Goal: Check status: Check status

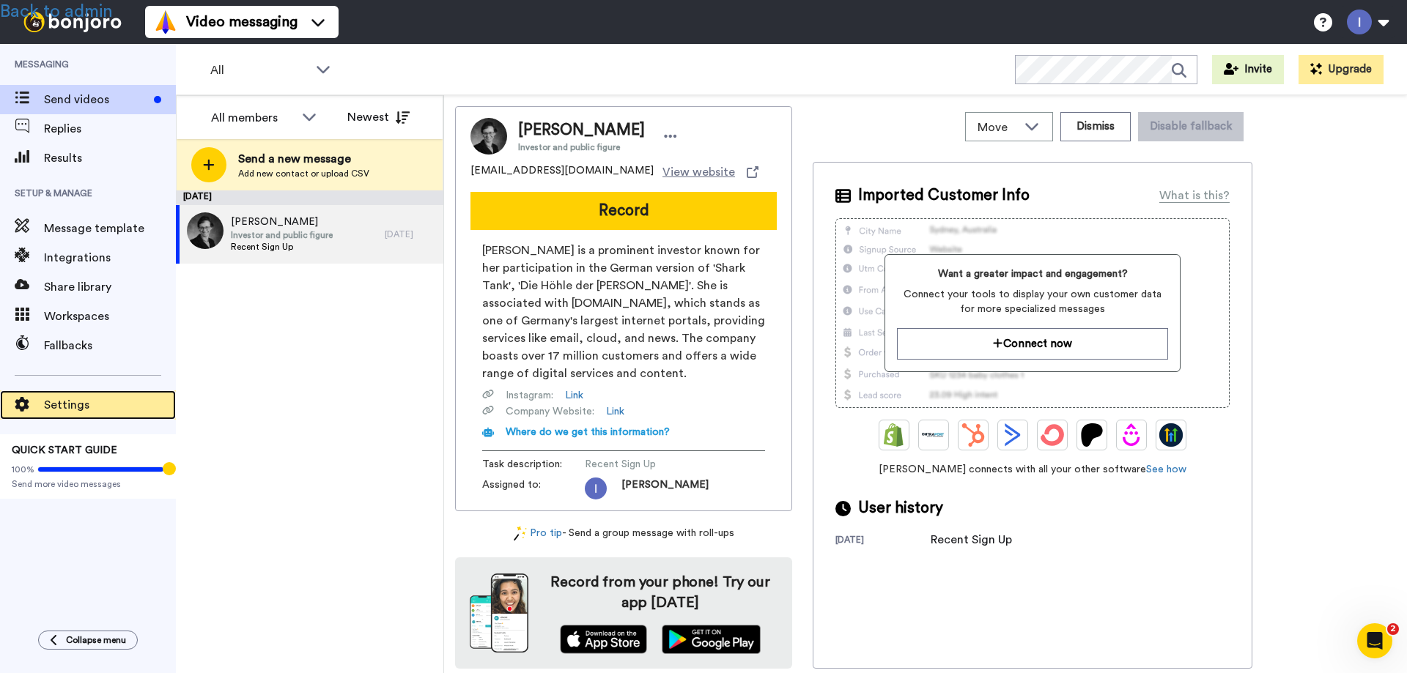
click at [67, 396] on span "Settings" at bounding box center [110, 405] width 132 height 18
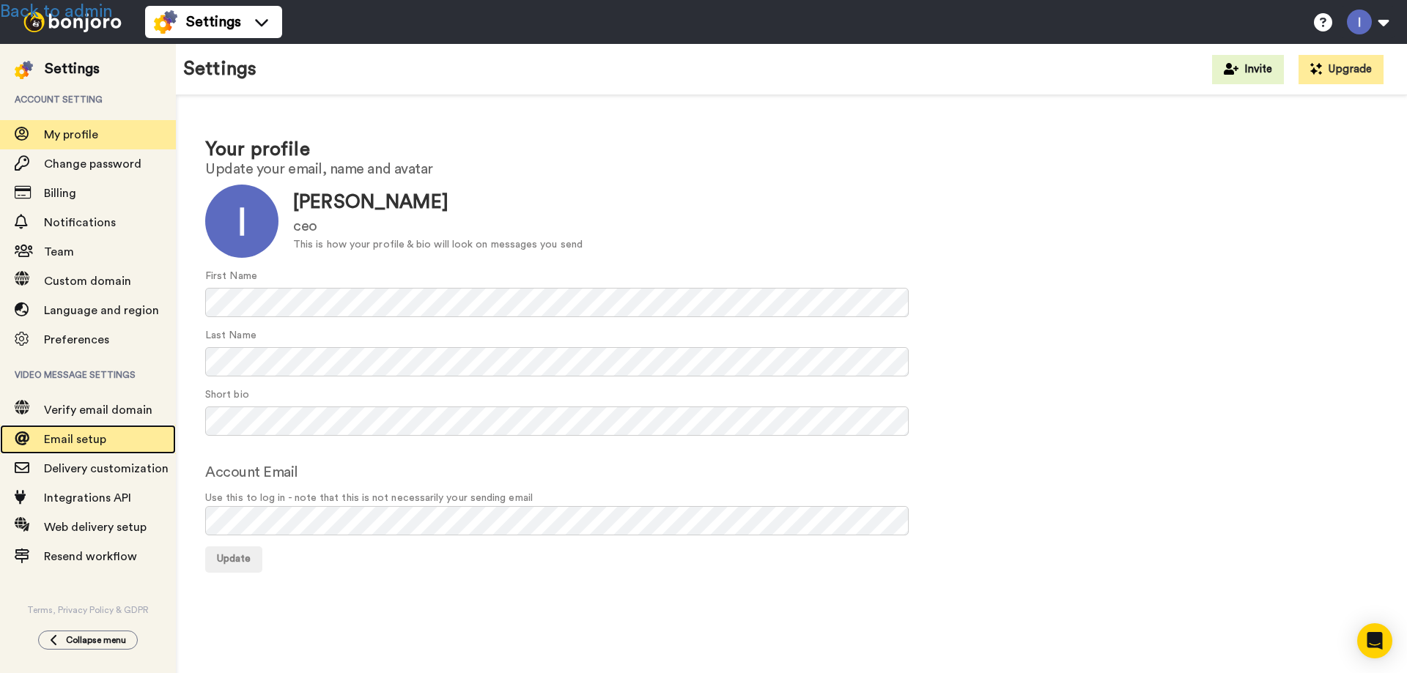
click at [77, 433] on span "Email setup" at bounding box center [110, 440] width 132 height 18
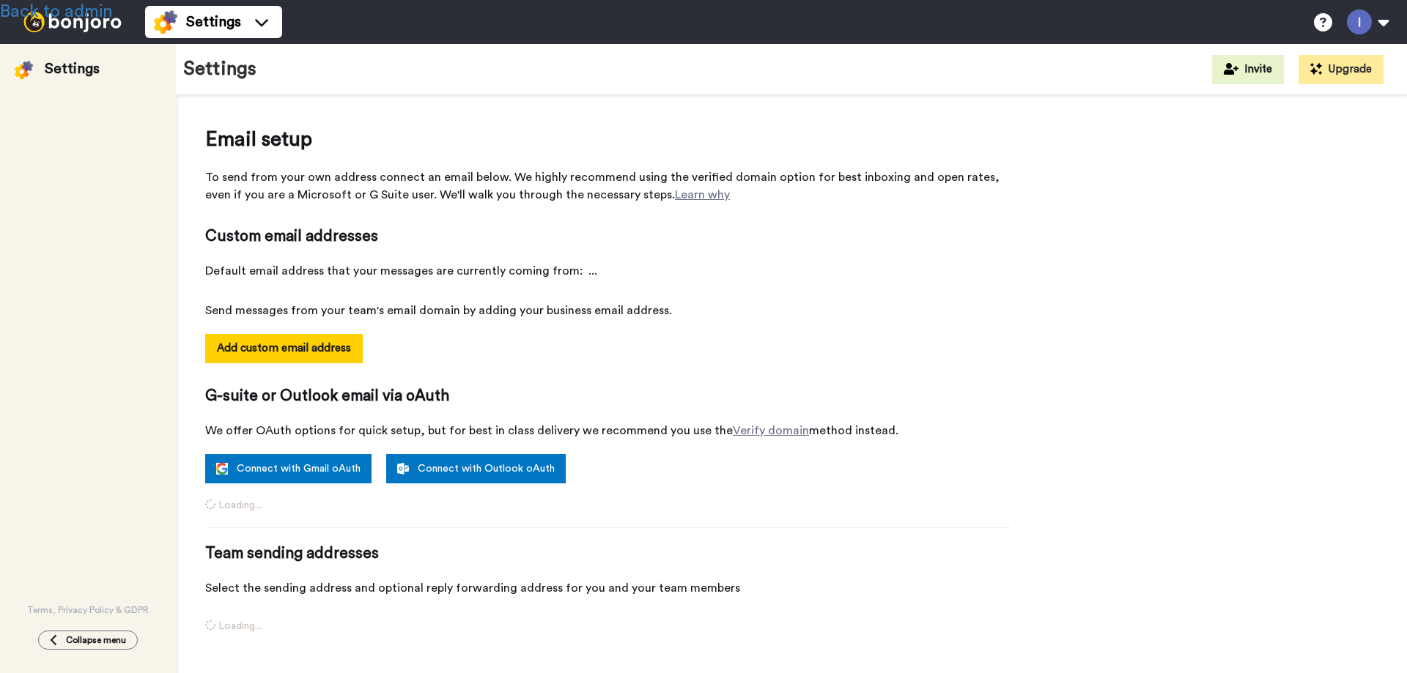
select select "164225"
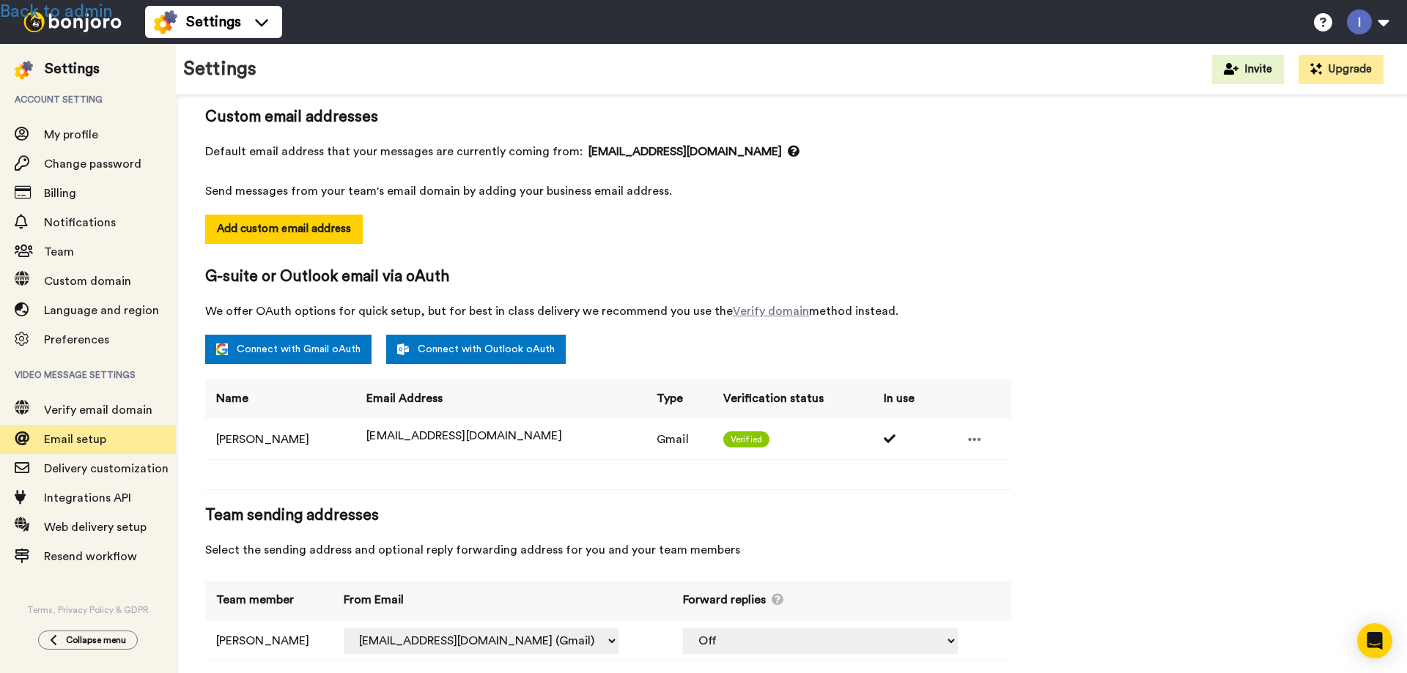
scroll to position [143, 0]
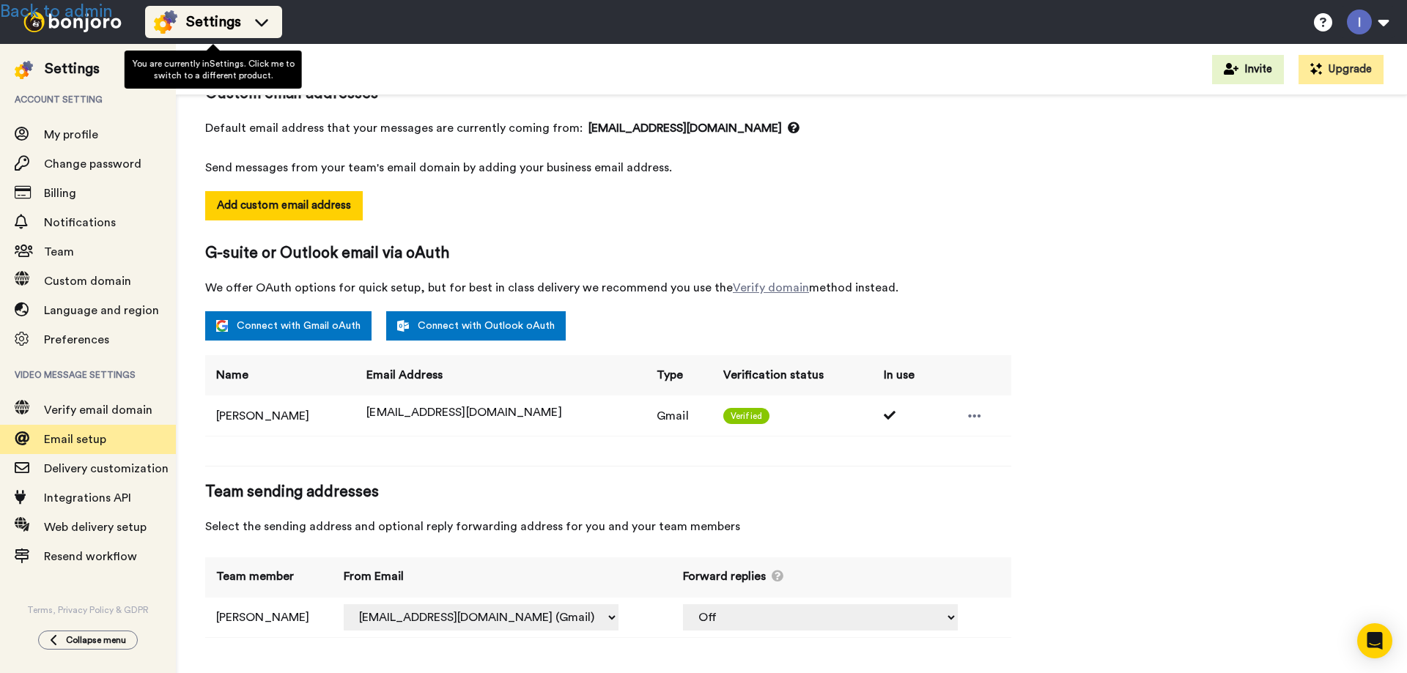
click at [198, 23] on span "Settings" at bounding box center [213, 22] width 55 height 21
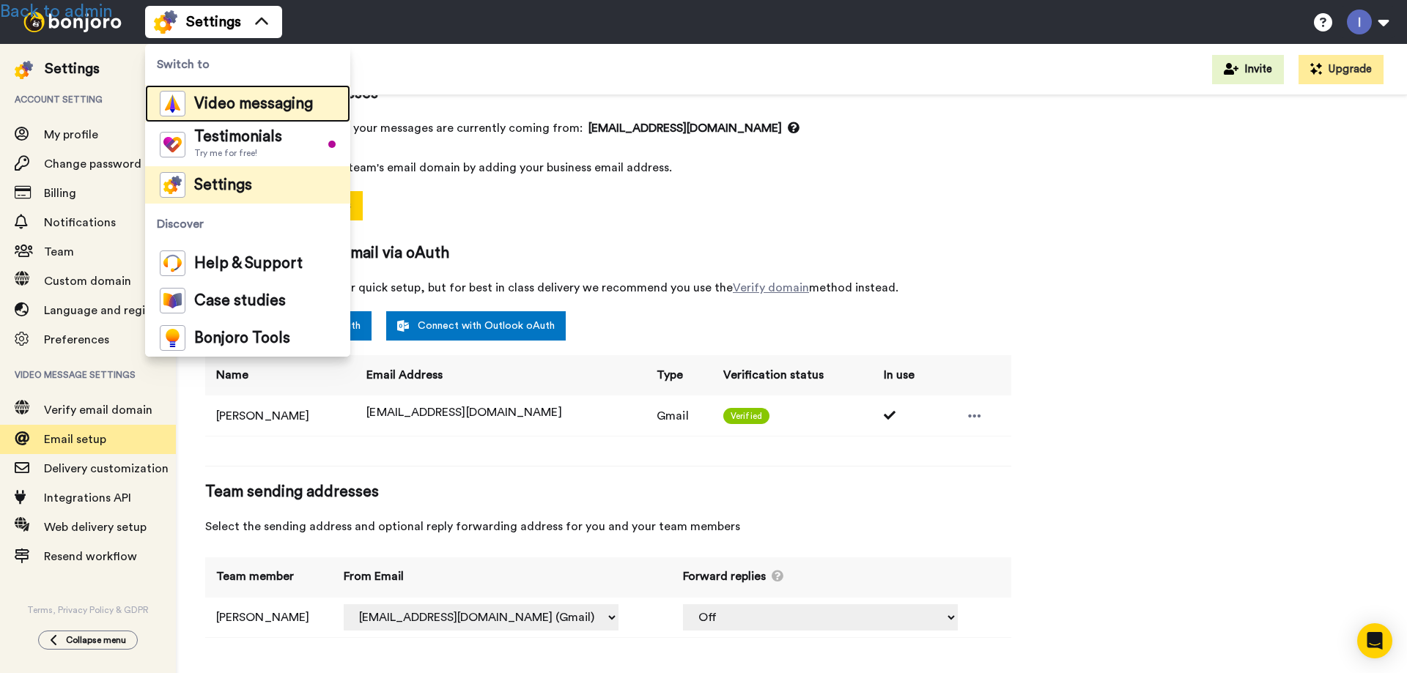
click at [223, 106] on span "Video messaging" at bounding box center [253, 104] width 119 height 15
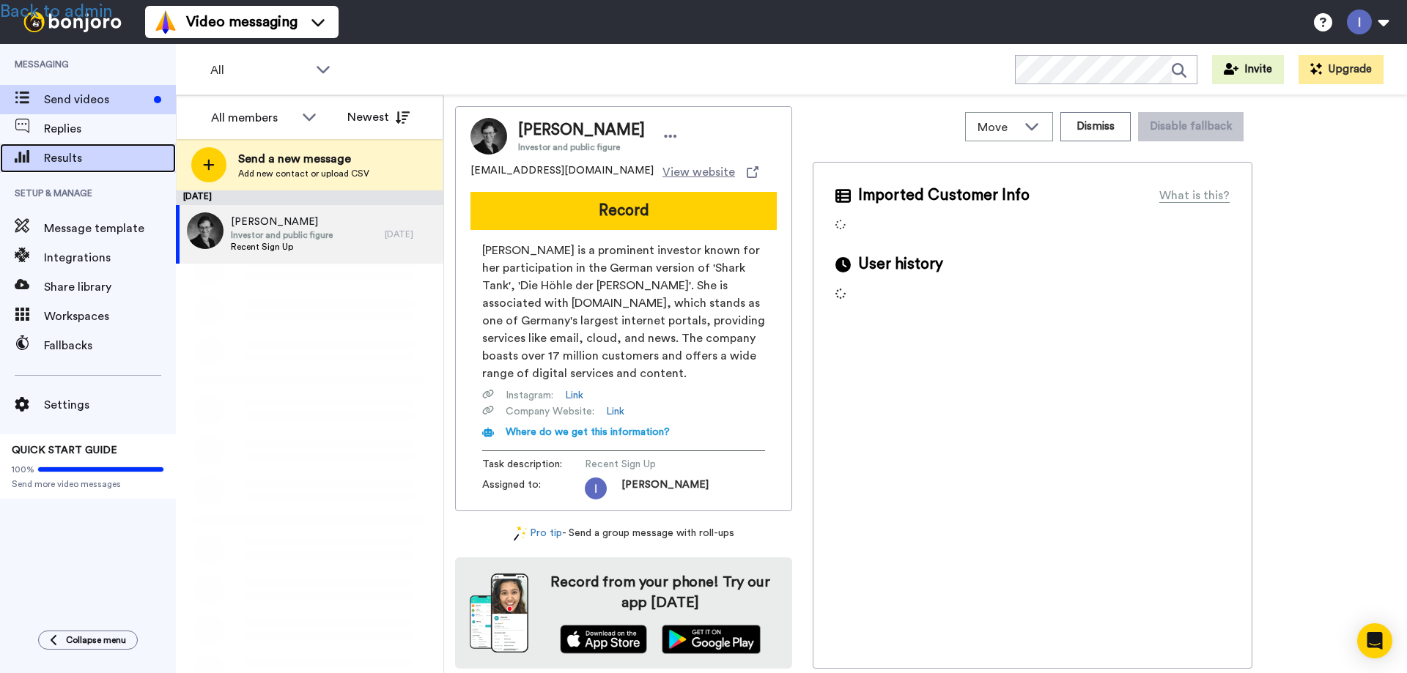
click at [58, 158] on span "Results" at bounding box center [110, 158] width 132 height 18
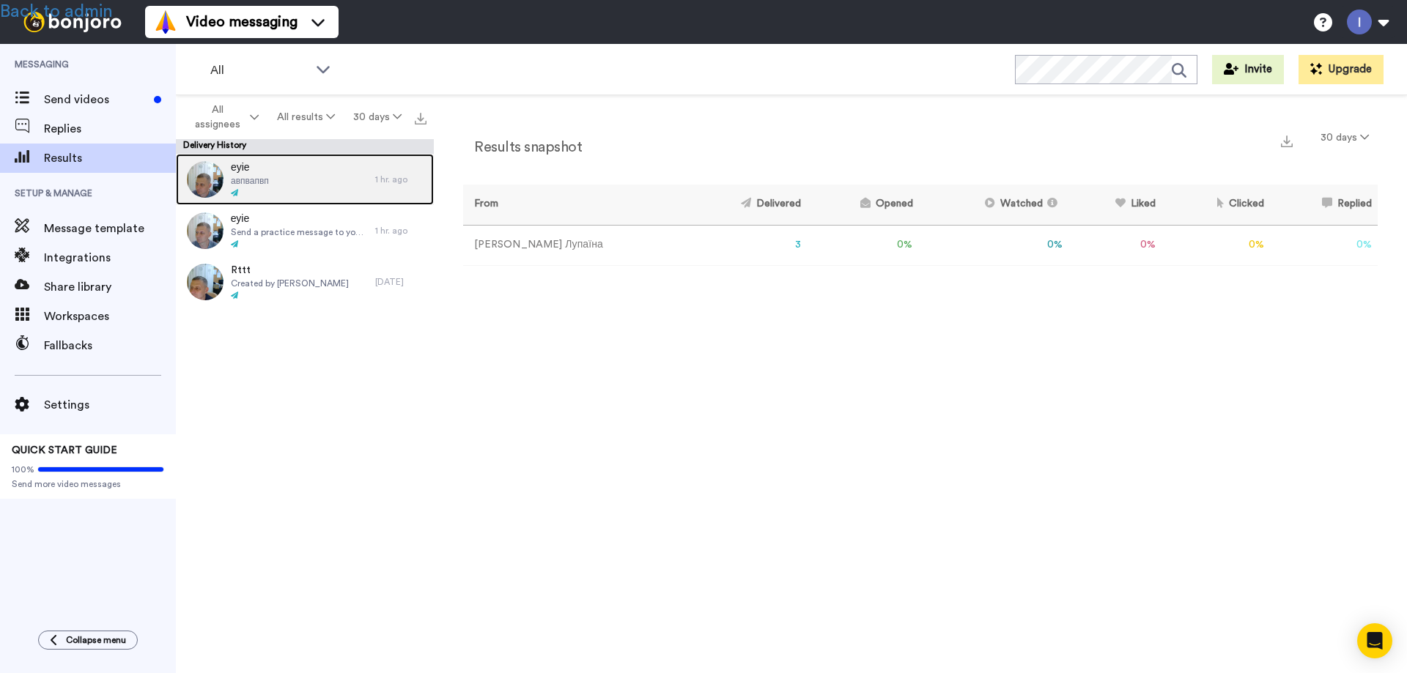
click at [267, 177] on span "авпвапвп" at bounding box center [250, 181] width 38 height 12
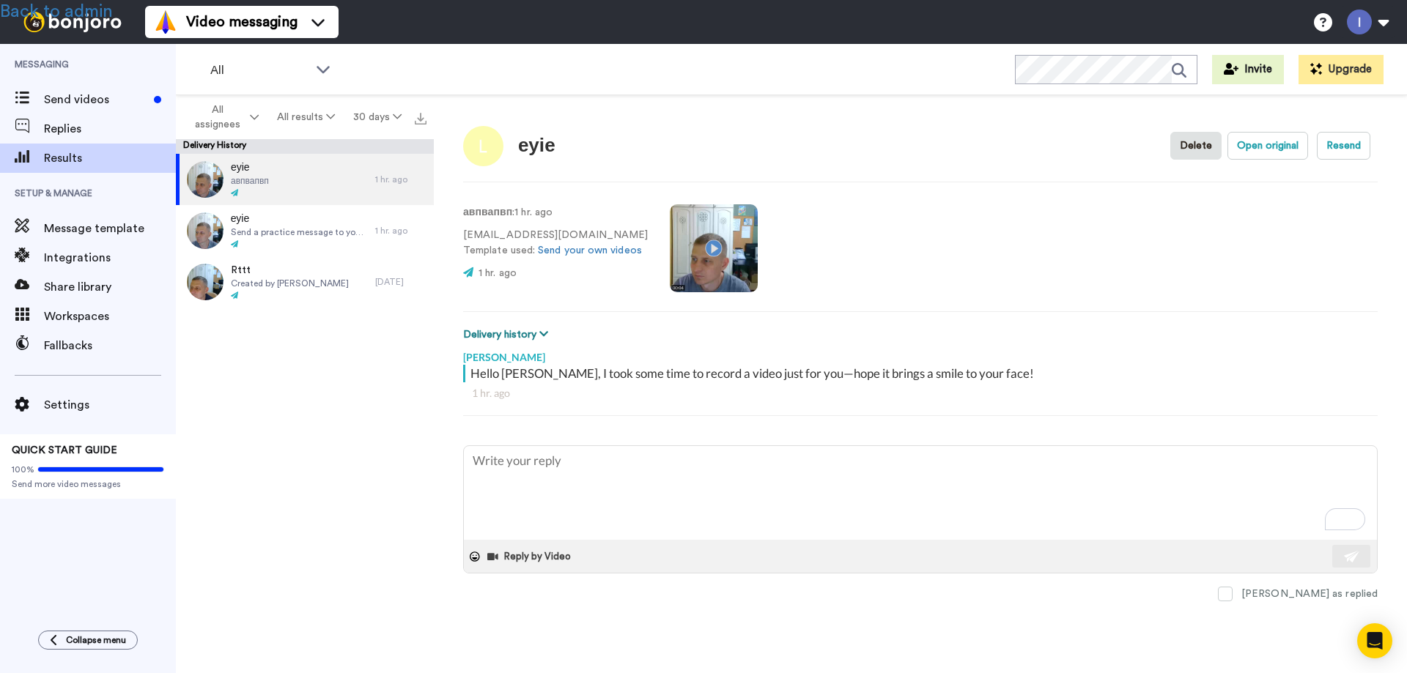
click at [495, 335] on button "Delivery history" at bounding box center [507, 335] width 89 height 16
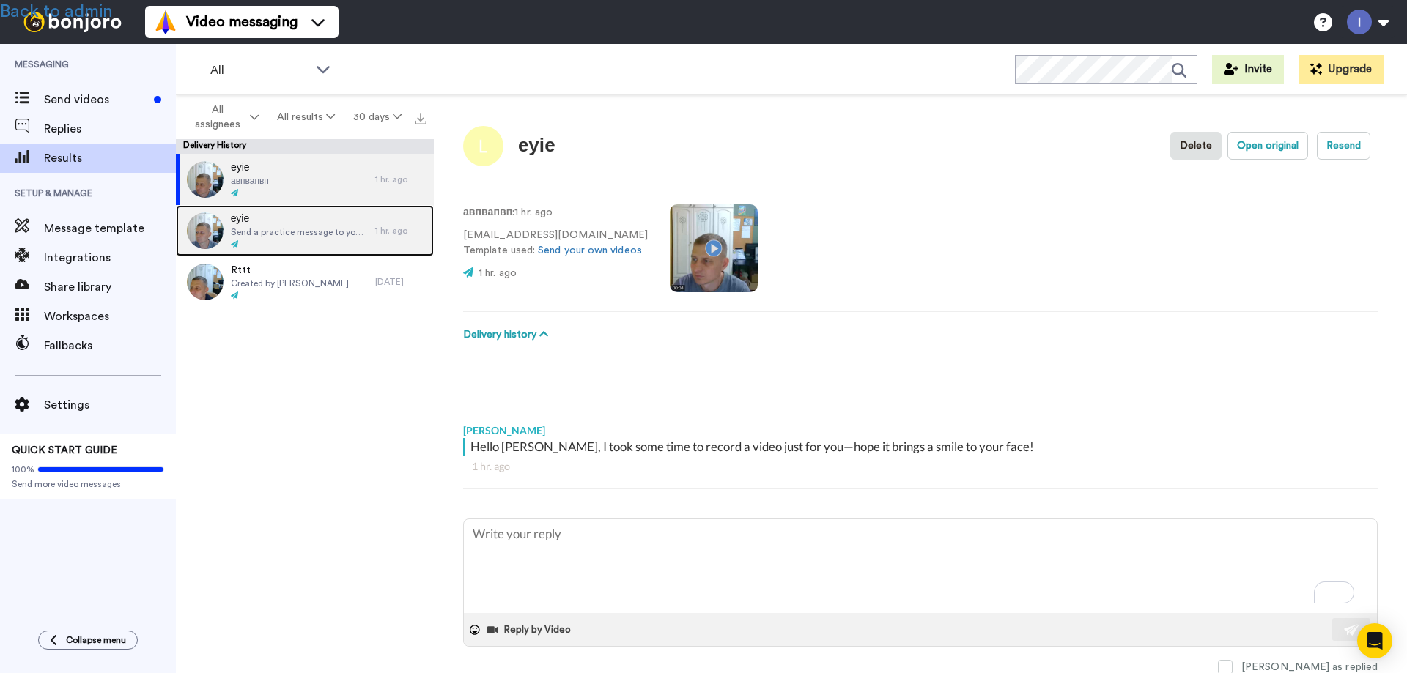
click at [281, 230] on span "Send a practice message to yourself" at bounding box center [299, 232] width 137 height 12
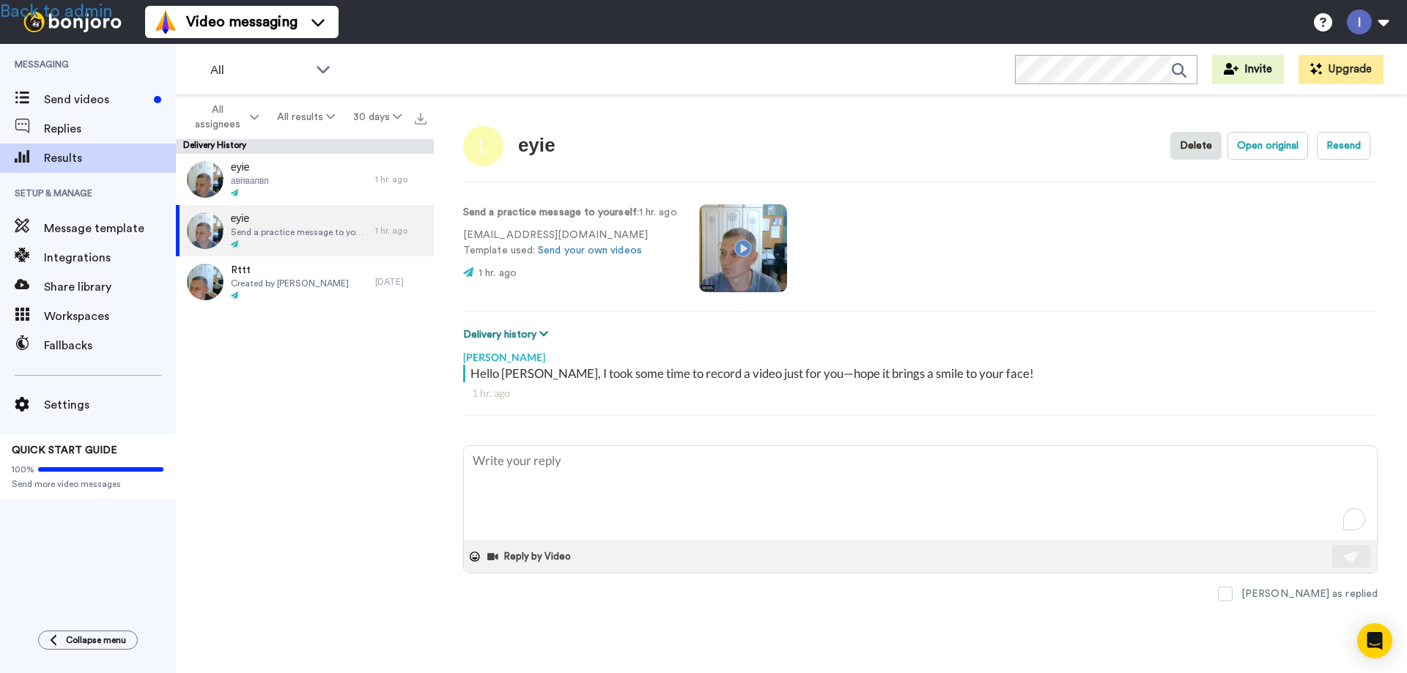
click at [498, 334] on button "Delivery history" at bounding box center [507, 335] width 89 height 16
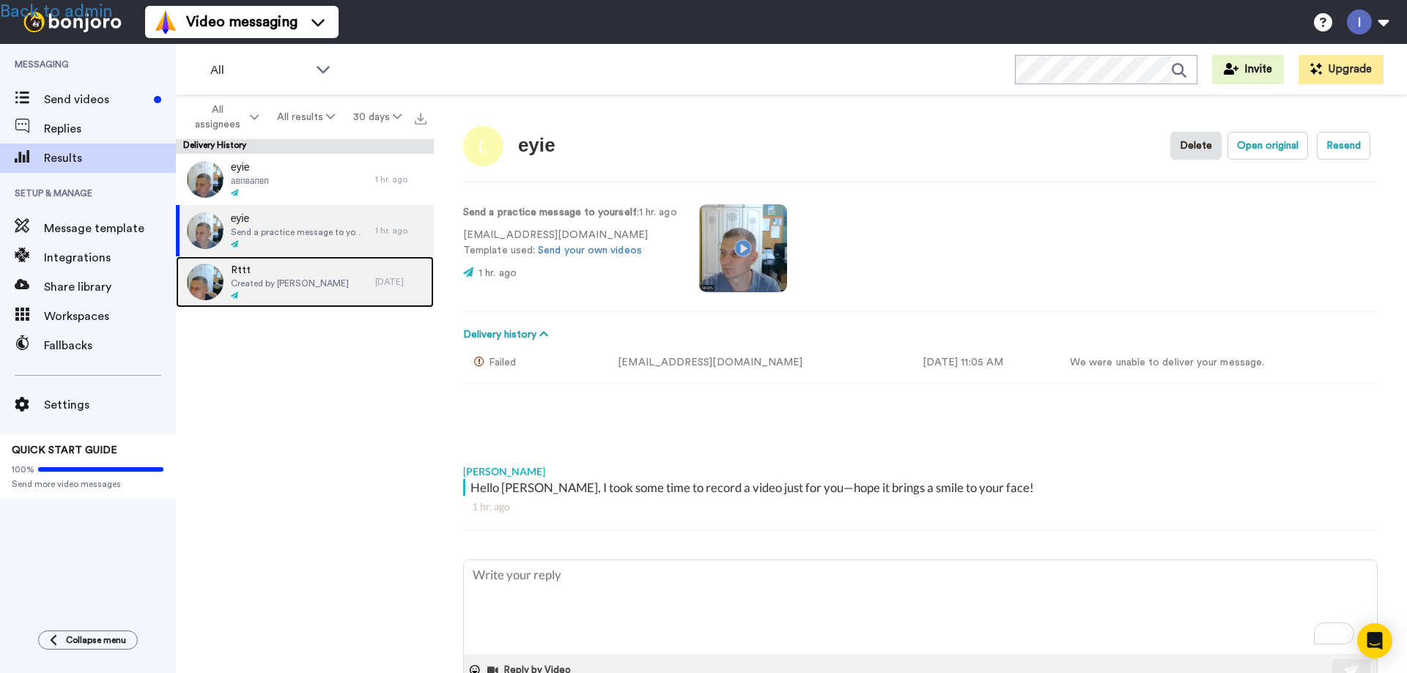
click at [276, 278] on span "Created by Ігор Лупаїна" at bounding box center [290, 284] width 118 height 12
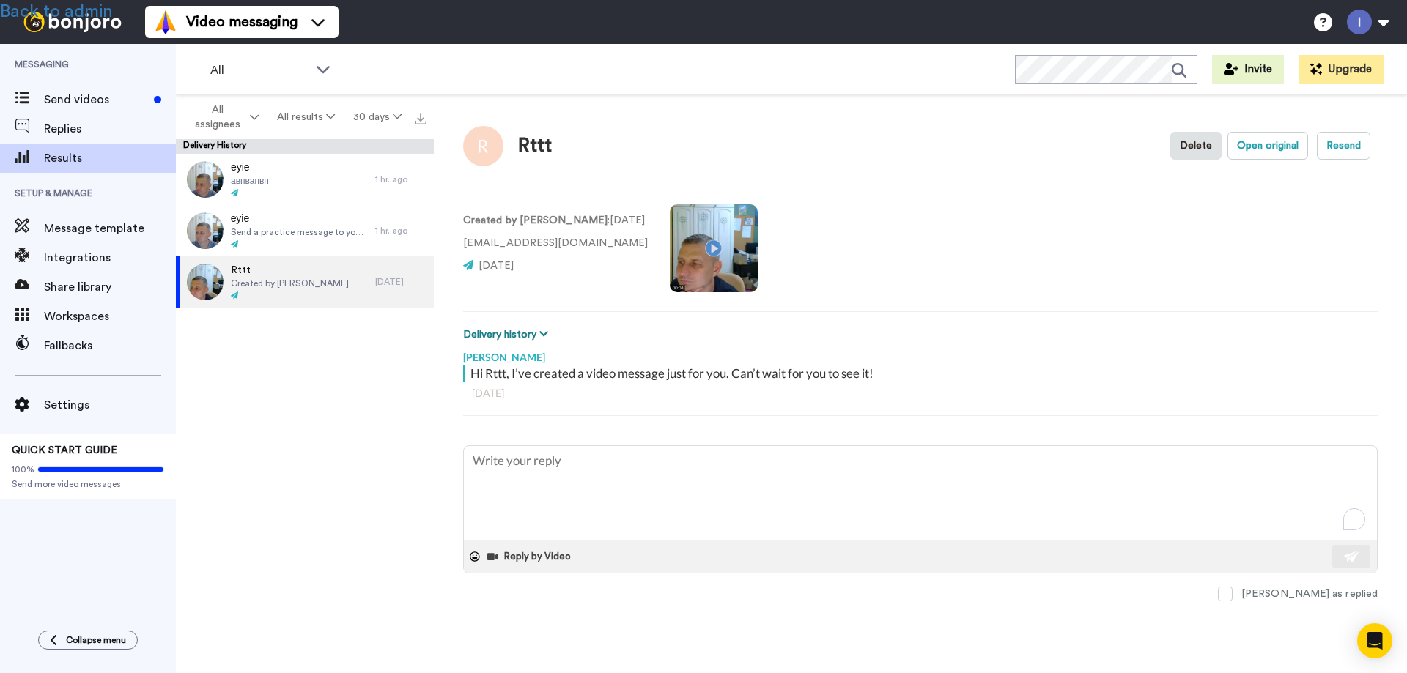
click at [500, 331] on button "Delivery history" at bounding box center [507, 335] width 89 height 16
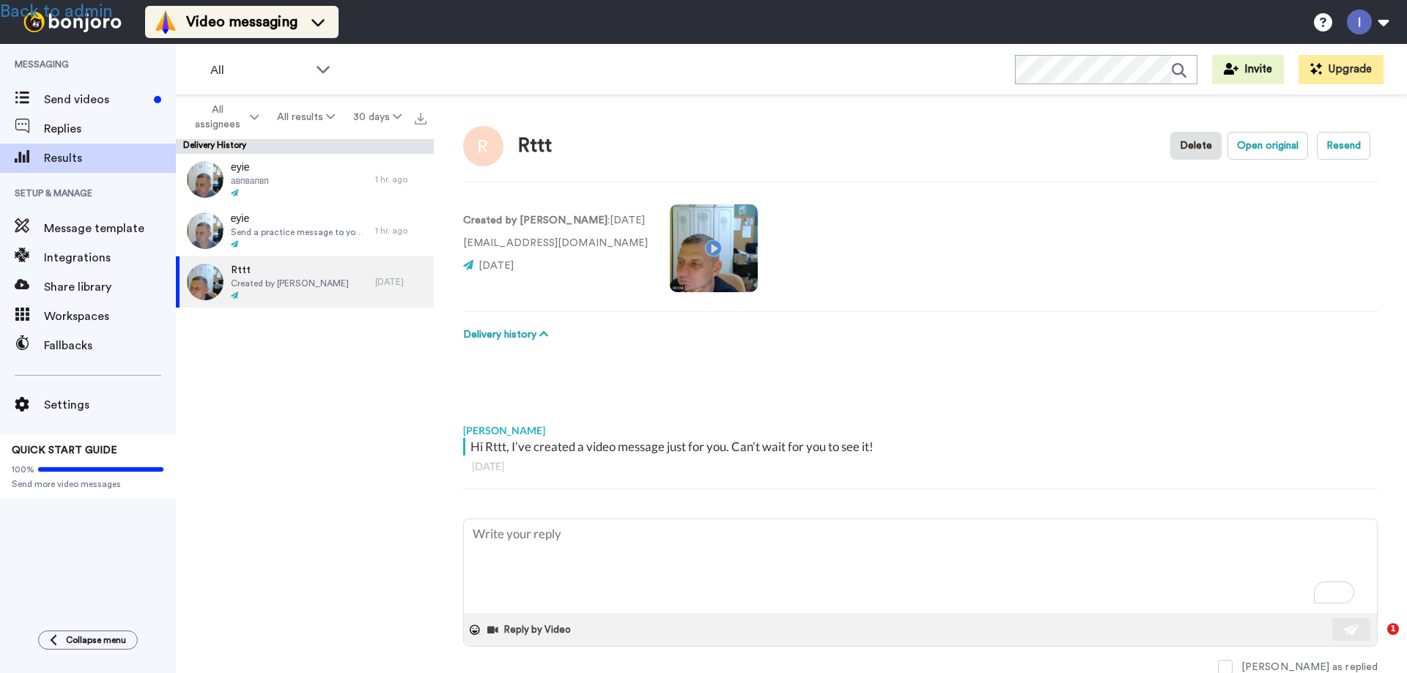
type textarea "x"
